Goal: Task Accomplishment & Management: Use online tool/utility

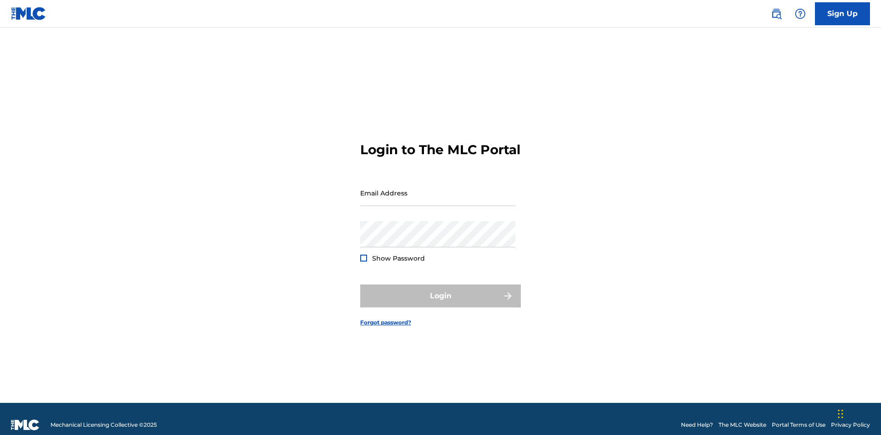
scroll to position [12, 0]
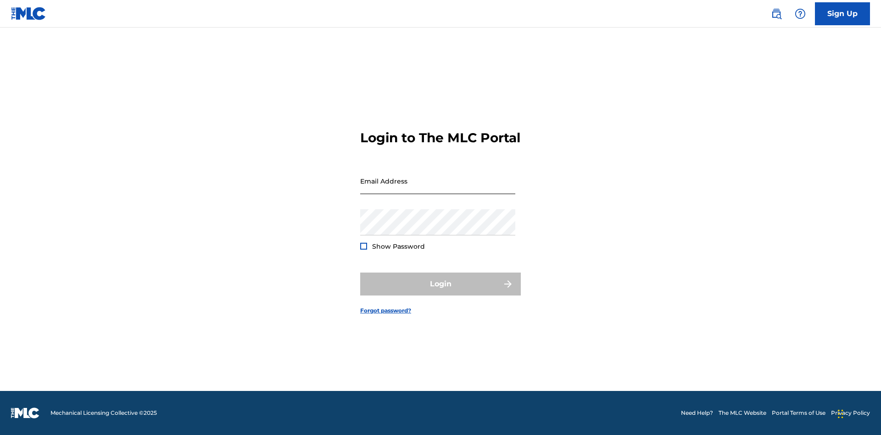
click at [438, 189] on input "Email Address" at bounding box center [437, 181] width 155 height 26
type input "[EMAIL_ADDRESS][DOMAIN_NAME]"
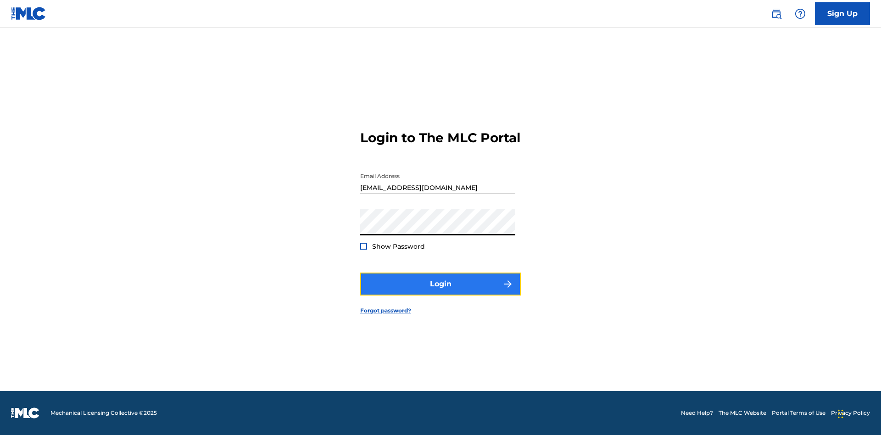
click at [441, 292] on button "Login" at bounding box center [440, 284] width 161 height 23
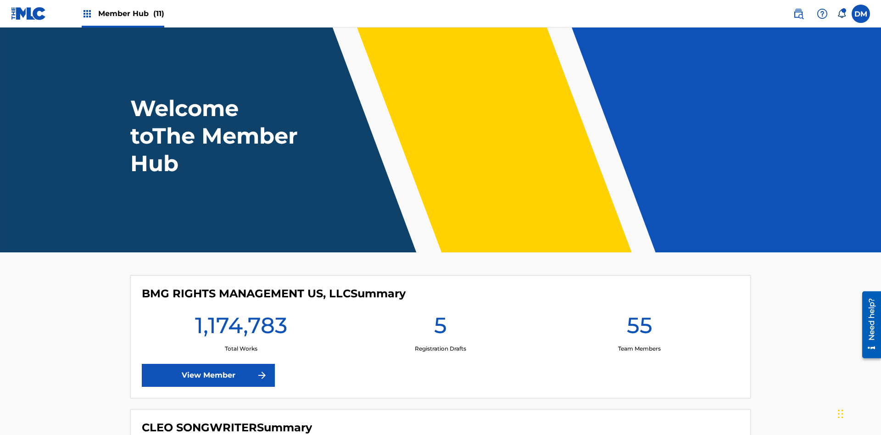
click at [131, 13] on span "Member Hub (11)" at bounding box center [131, 13] width 66 height 11
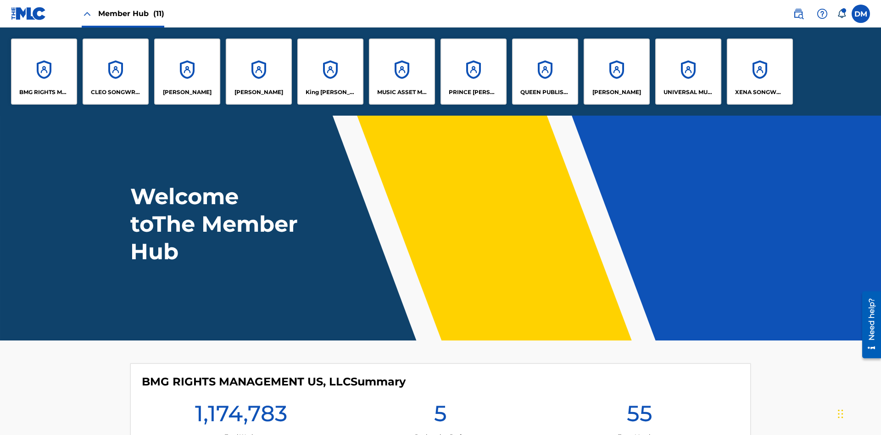
scroll to position [33, 0]
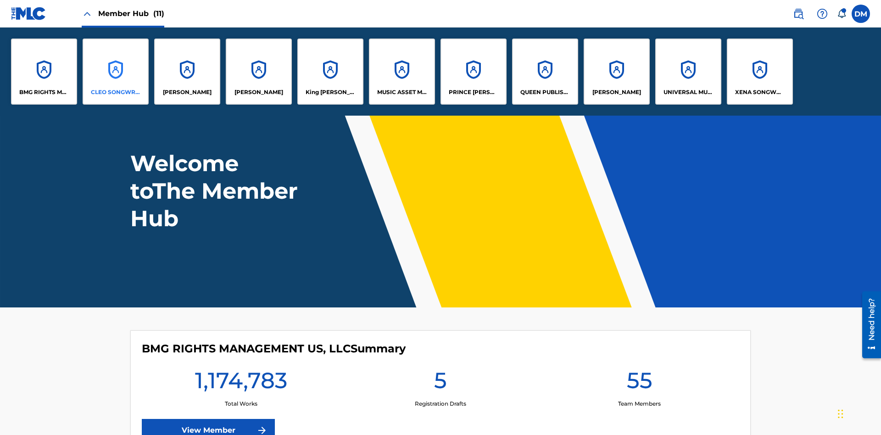
click at [116, 92] on p "CLEO SONGWRITER" at bounding box center [116, 92] width 50 height 8
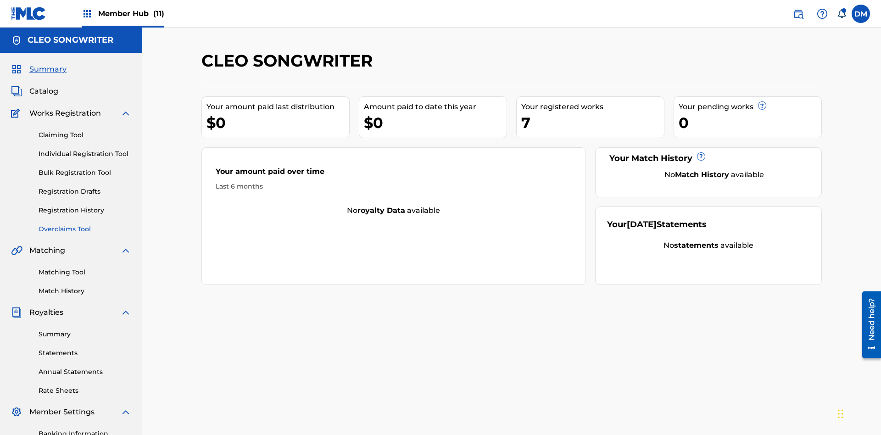
click at [85, 224] on link "Overclaims Tool" at bounding box center [85, 229] width 93 height 10
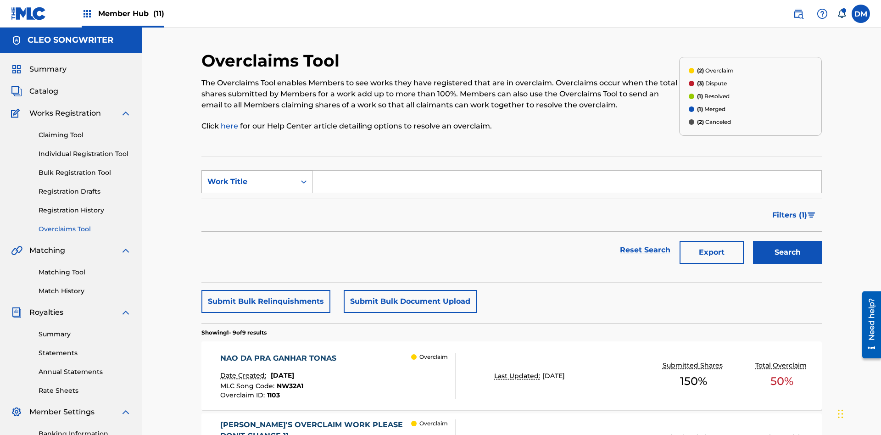
click at [249, 176] on div "Work Title" at bounding box center [248, 181] width 83 height 11
click at [257, 193] on div "MLC Song Code" at bounding box center [257, 204] width 110 height 23
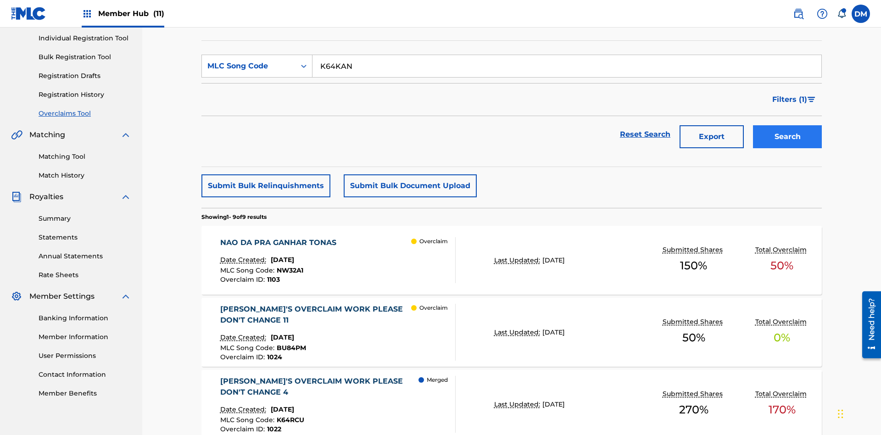
type input "K64KAN"
click at [787, 125] on button "Search" at bounding box center [787, 136] width 69 height 23
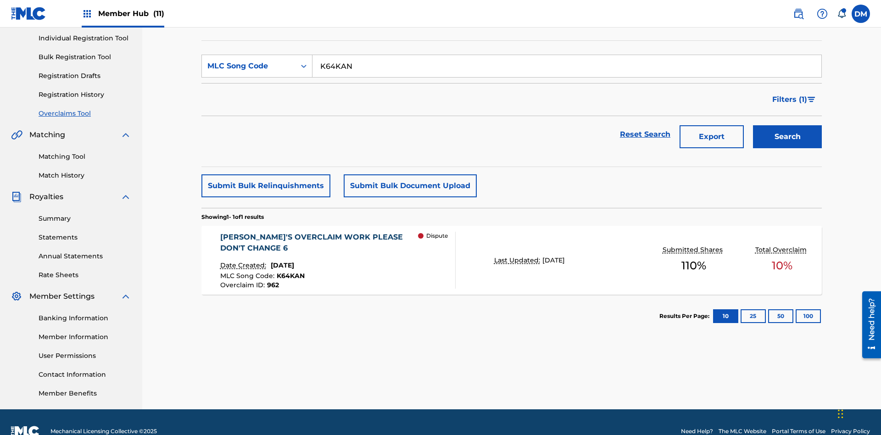
click at [291, 261] on span "June 17, 2024" at bounding box center [282, 265] width 23 height 8
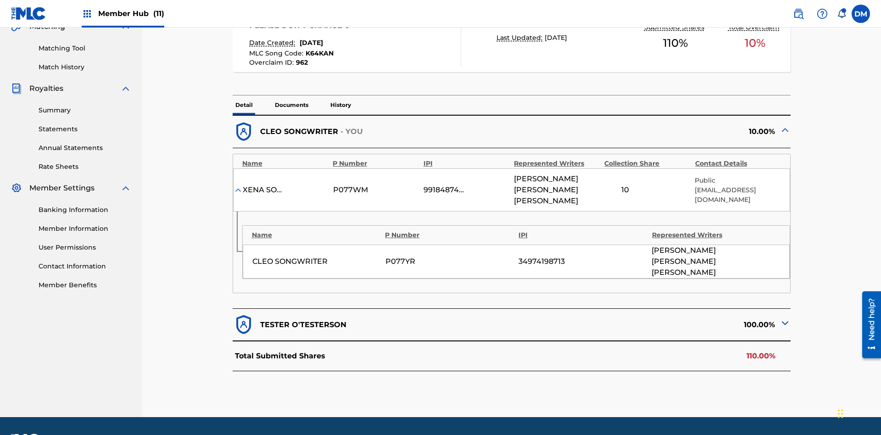
click at [785, 318] on img at bounding box center [785, 323] width 11 height 11
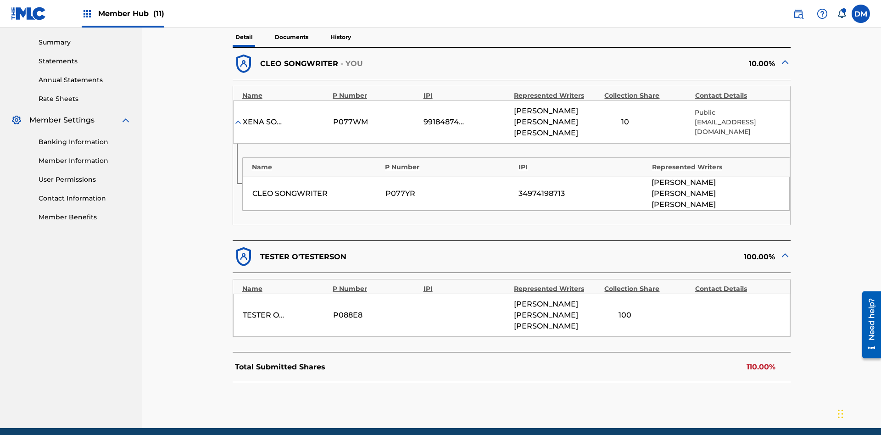
scroll to position [178, 0]
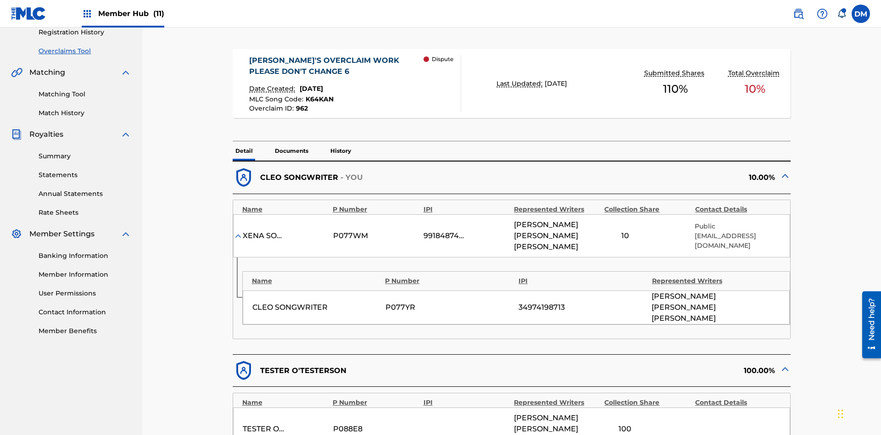
click at [336, 66] on div "KRYSTAL'S OVERCLAIM WORK PLEASE DON'T CHANGE 6" at bounding box center [336, 66] width 174 height 22
